Goal: Information Seeking & Learning: Learn about a topic

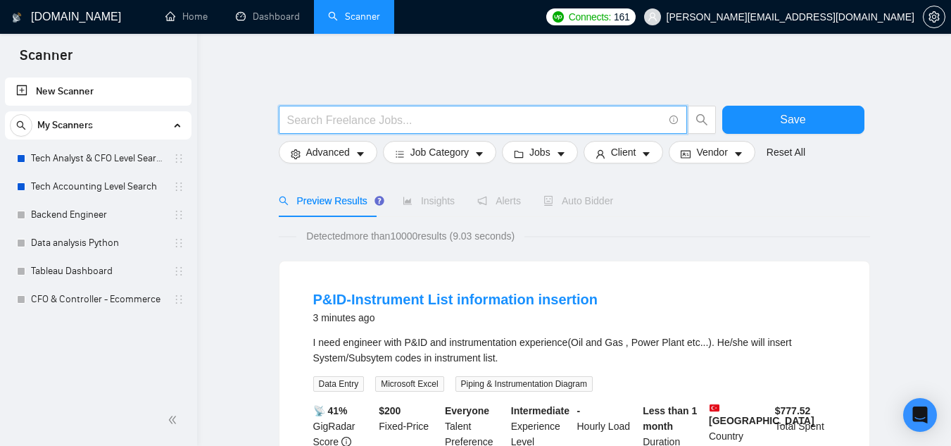
click at [351, 117] on input "text" at bounding box center [475, 120] width 376 height 18
paste input "Full Stack Developer | Laravel | Django | Reactjs | Nextjs | Vue | PHP"
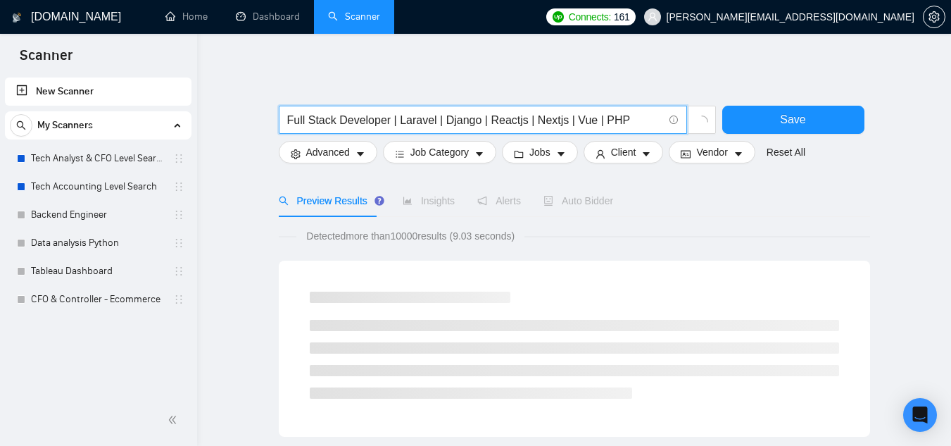
click at [554, 125] on input "Full Stack Developer | Laravel | Django | Reactjs | Nextjs | Vue | PHP" at bounding box center [475, 120] width 376 height 18
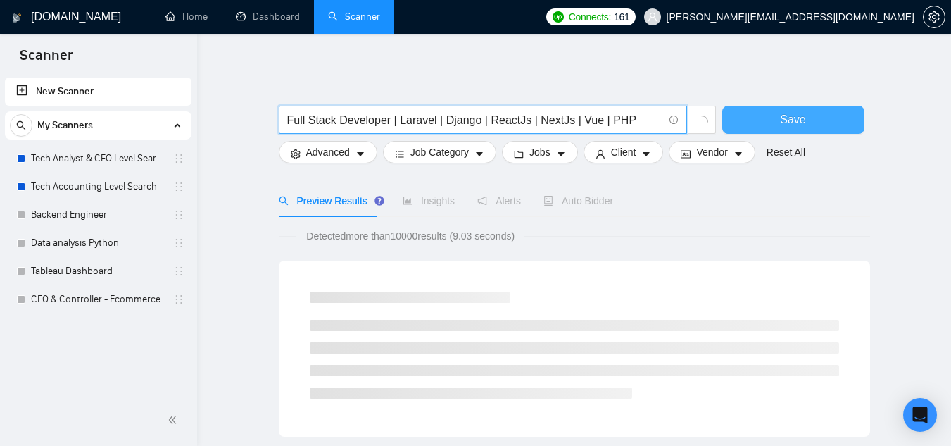
type input "Full Stack Developer | Laravel | Django | ReactJs | NextJs | Vue | PHP"
click at [849, 118] on button "Save" at bounding box center [793, 120] width 142 height 28
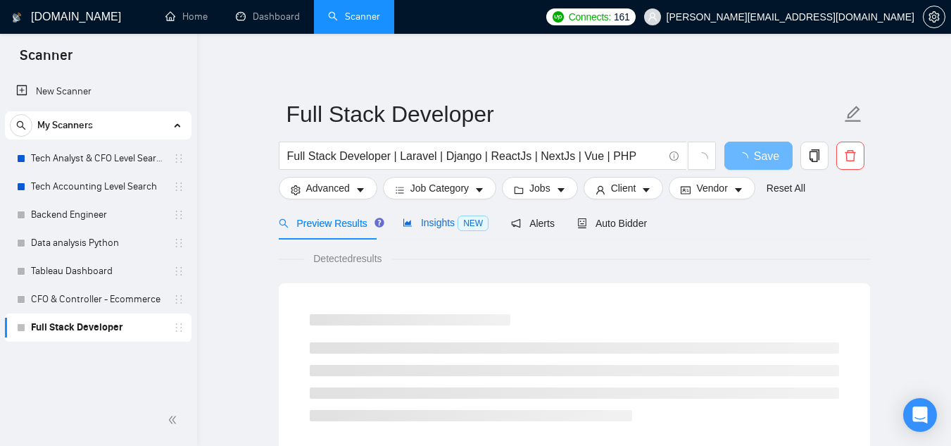
click at [451, 225] on span "Insights NEW" at bounding box center [446, 222] width 86 height 11
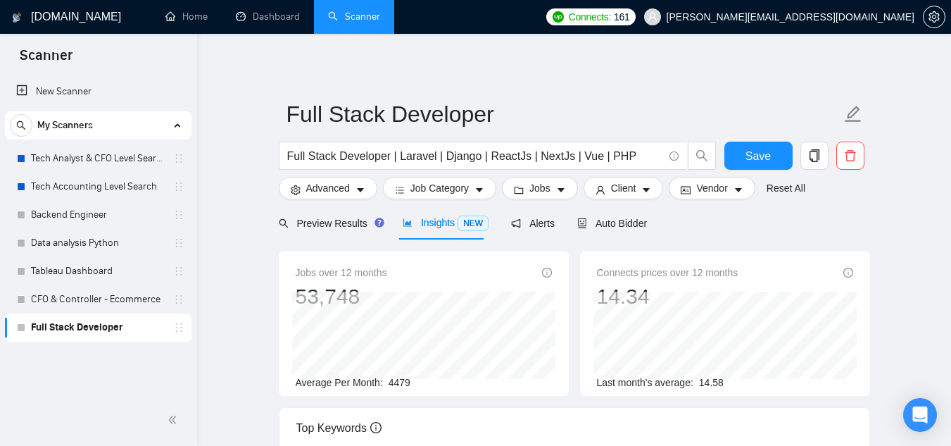
click at [401, 378] on span "4479" at bounding box center [400, 382] width 22 height 11
copy span "4479"
click at [374, 300] on div "Jobs over 12 months 53,748 Mar 2025 4712 Average Per Month: 4479" at bounding box center [423, 323] width 301 height 145
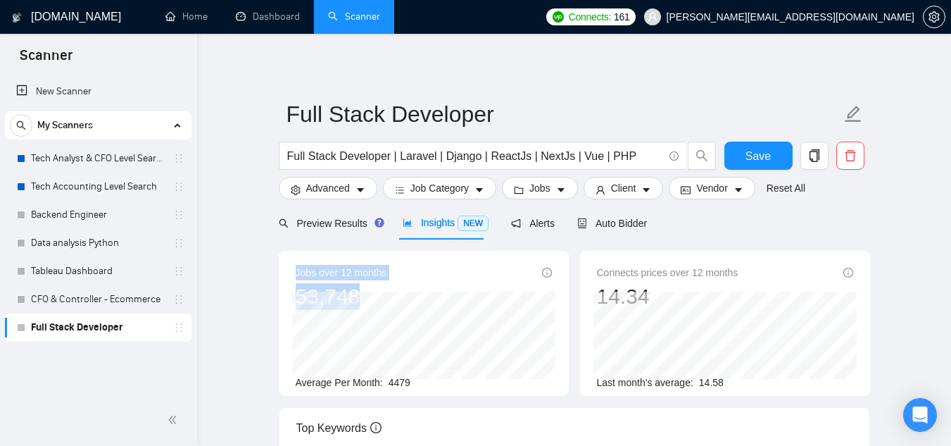
click at [281, 287] on div "Jobs over 12 months 53,748 Mar 2025 4712 Average Per Month: 4479" at bounding box center [424, 323] width 290 height 145
click at [282, 297] on div "Jobs over 12 months 53,748 Mar 2025 4712 Average Per Month: 4479" at bounding box center [424, 323] width 290 height 145
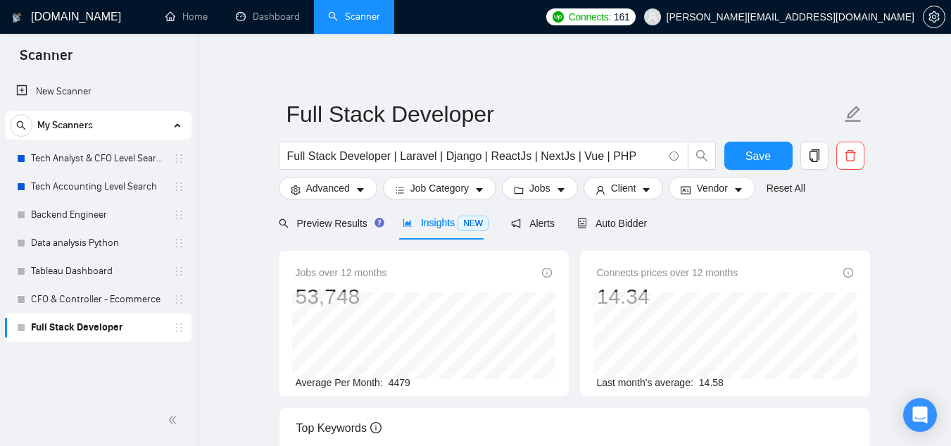
click at [282, 297] on div "Jobs over 12 months 53,748 Mar 2025 4712 Average Per Month: 4479" at bounding box center [424, 323] width 290 height 145
click at [283, 297] on div "Jobs over 12 months 53,748 Mar 2025 4712 Average Per Month: 4479" at bounding box center [424, 323] width 290 height 145
click at [399, 306] on div "Jobs over 12 months 53,748 Mar 2025 4712 Average Per Month: 4479" at bounding box center [424, 323] width 290 height 145
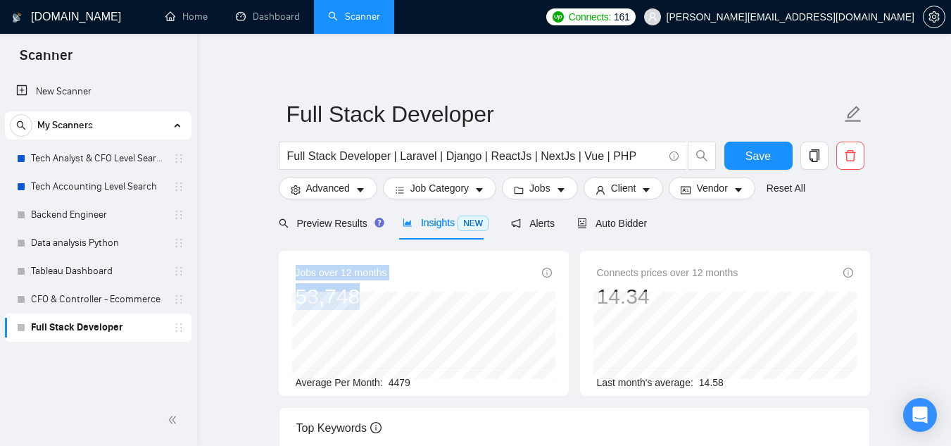
copy div "Jobs over 12 months 53,748 Mar 2025 4712"
drag, startPoint x: 9, startPoint y: 402, endPoint x: 70, endPoint y: 348, distance: 81.3
click at [9, 402] on div at bounding box center [98, 419] width 197 height 51
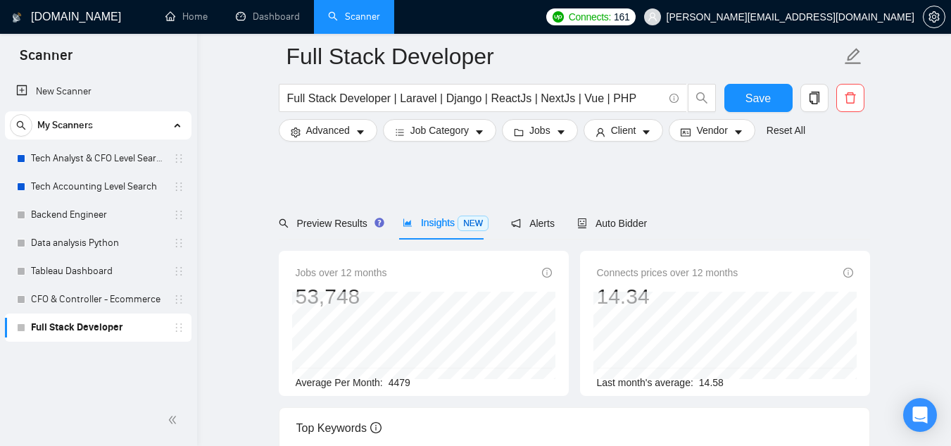
scroll to position [317, 0]
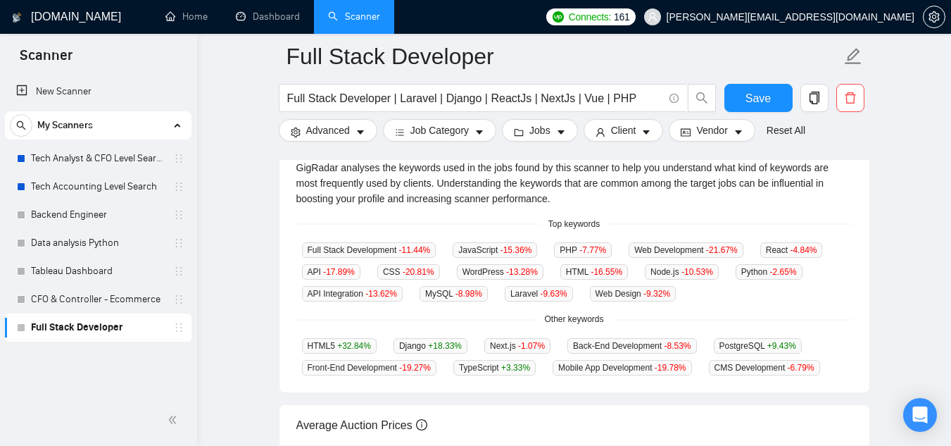
click at [925, 206] on main "Full Stack Developer Full Stack Developer | Laravel | Django | ReactJs | NextJs…" at bounding box center [574, 202] width 709 height 927
